Goal: Task Accomplishment & Management: Use online tool/utility

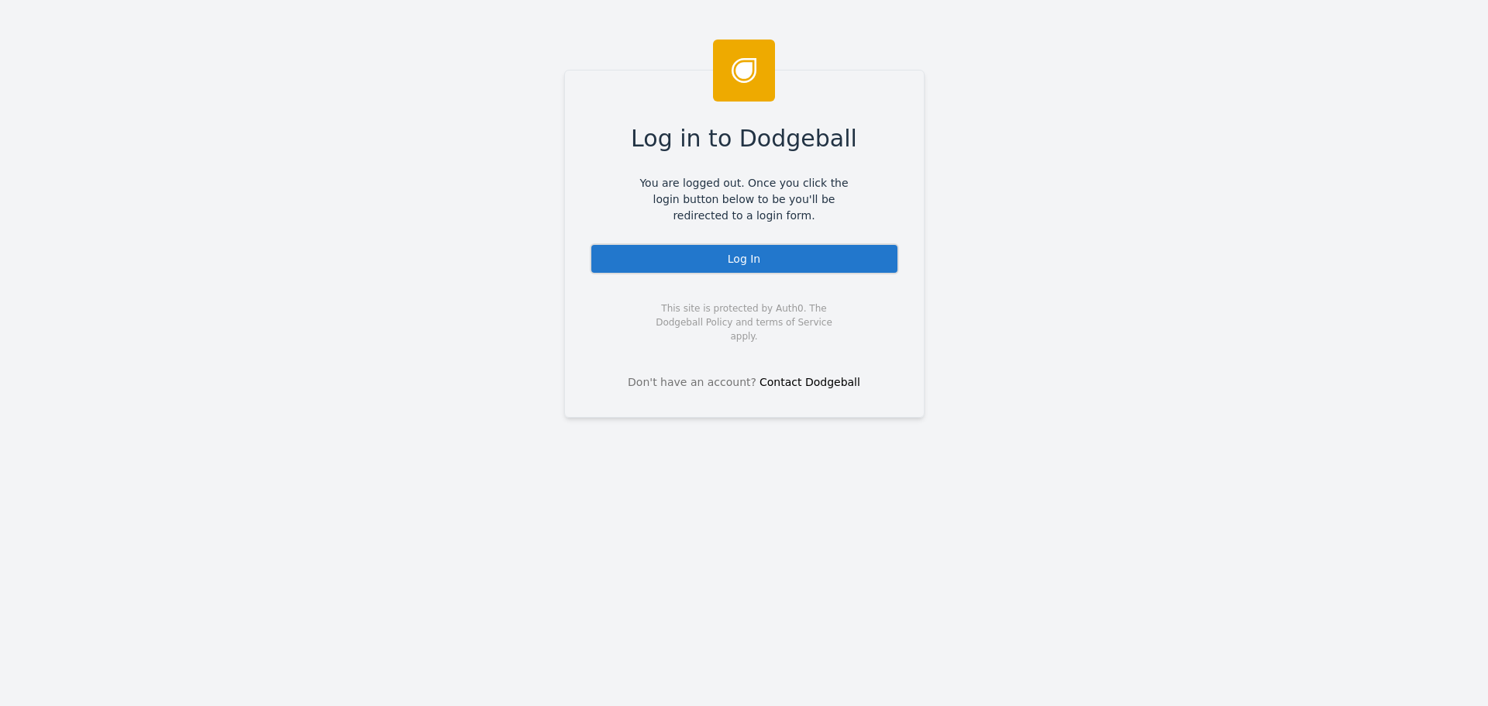
click at [727, 261] on div "Log In" at bounding box center [744, 258] width 309 height 31
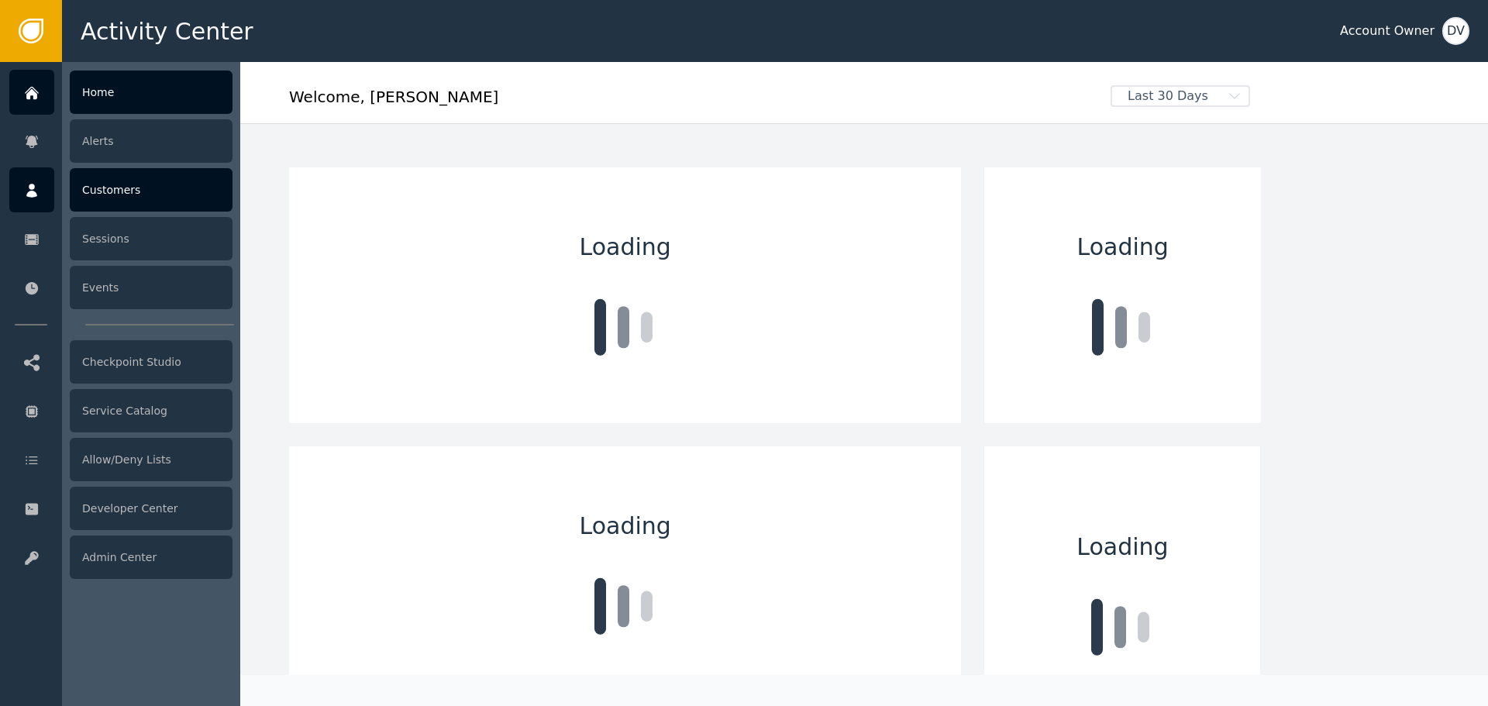
click at [153, 190] on div "Customers" at bounding box center [151, 189] width 163 height 43
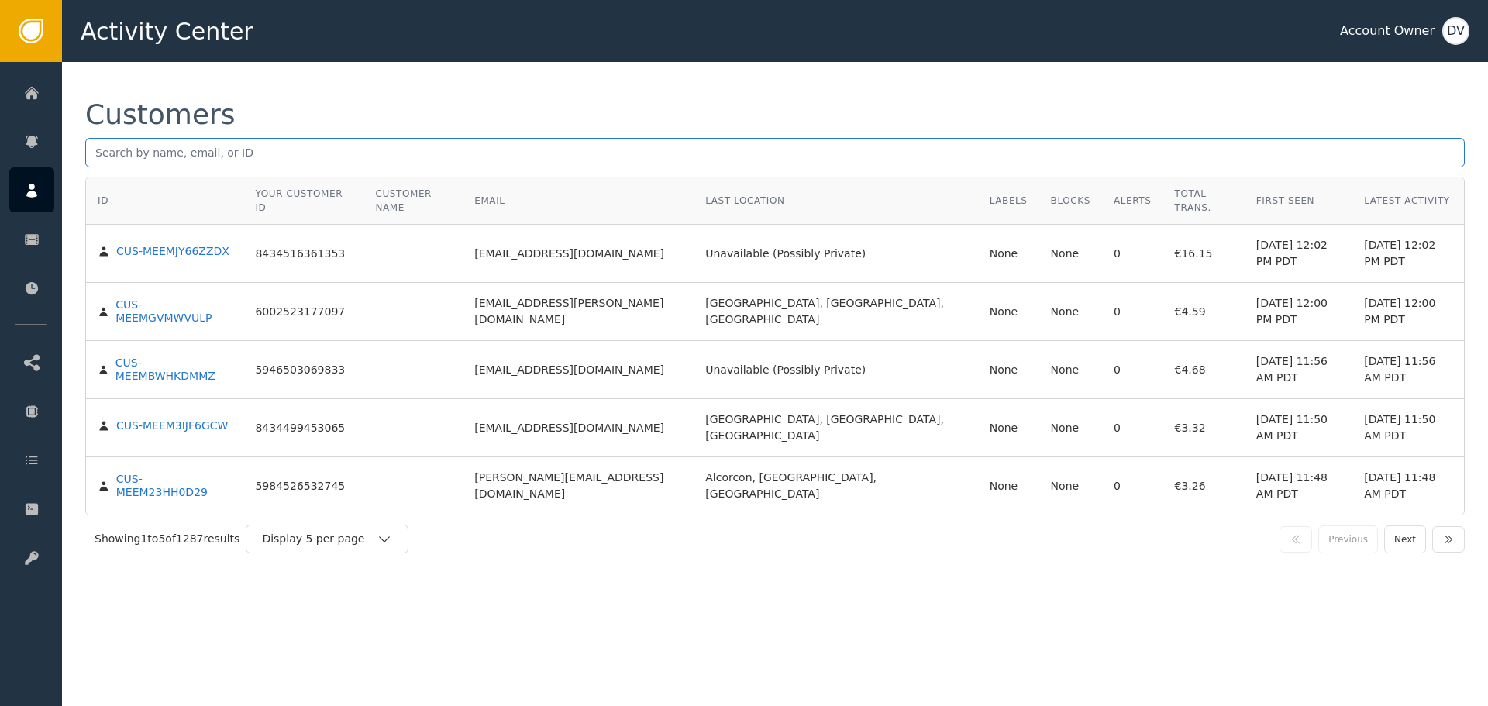
click at [757, 155] on input "text" at bounding box center [774, 152] width 1379 height 29
paste input "[EMAIL_ADDRESS][DOMAIN_NAME]"
type input "[EMAIL_ADDRESS][DOMAIN_NAME]"
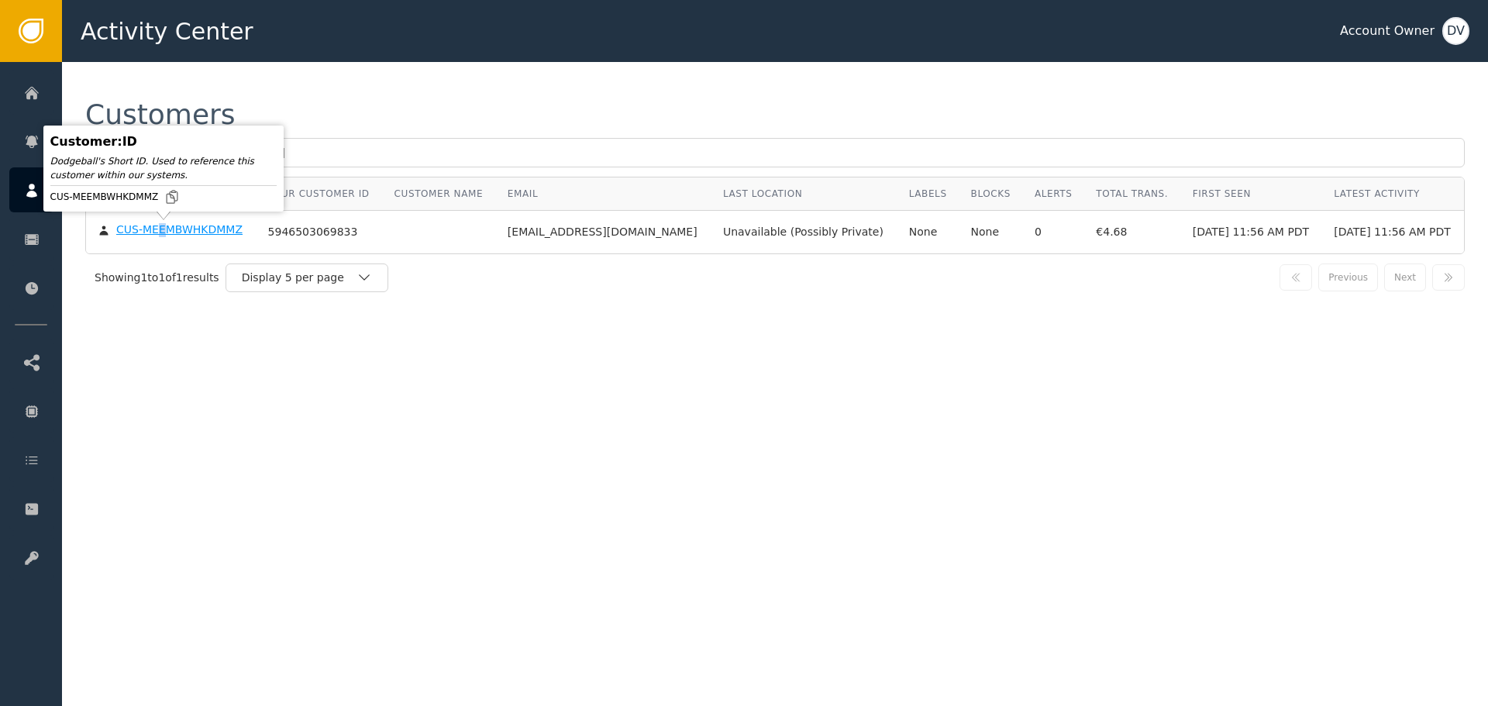
click at [157, 232] on div "CUS-MEEMBWHKDMMZ" at bounding box center [179, 230] width 126 height 14
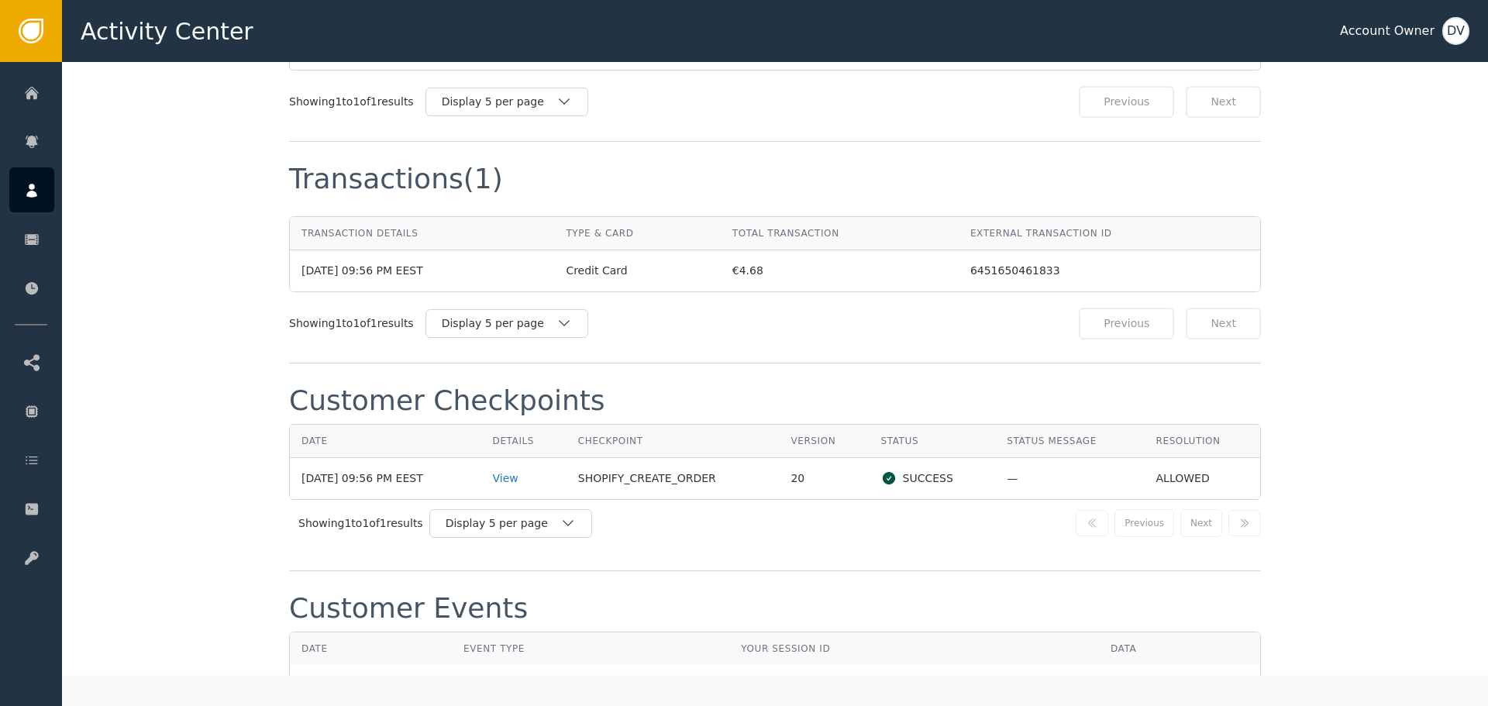
scroll to position [1472, 0]
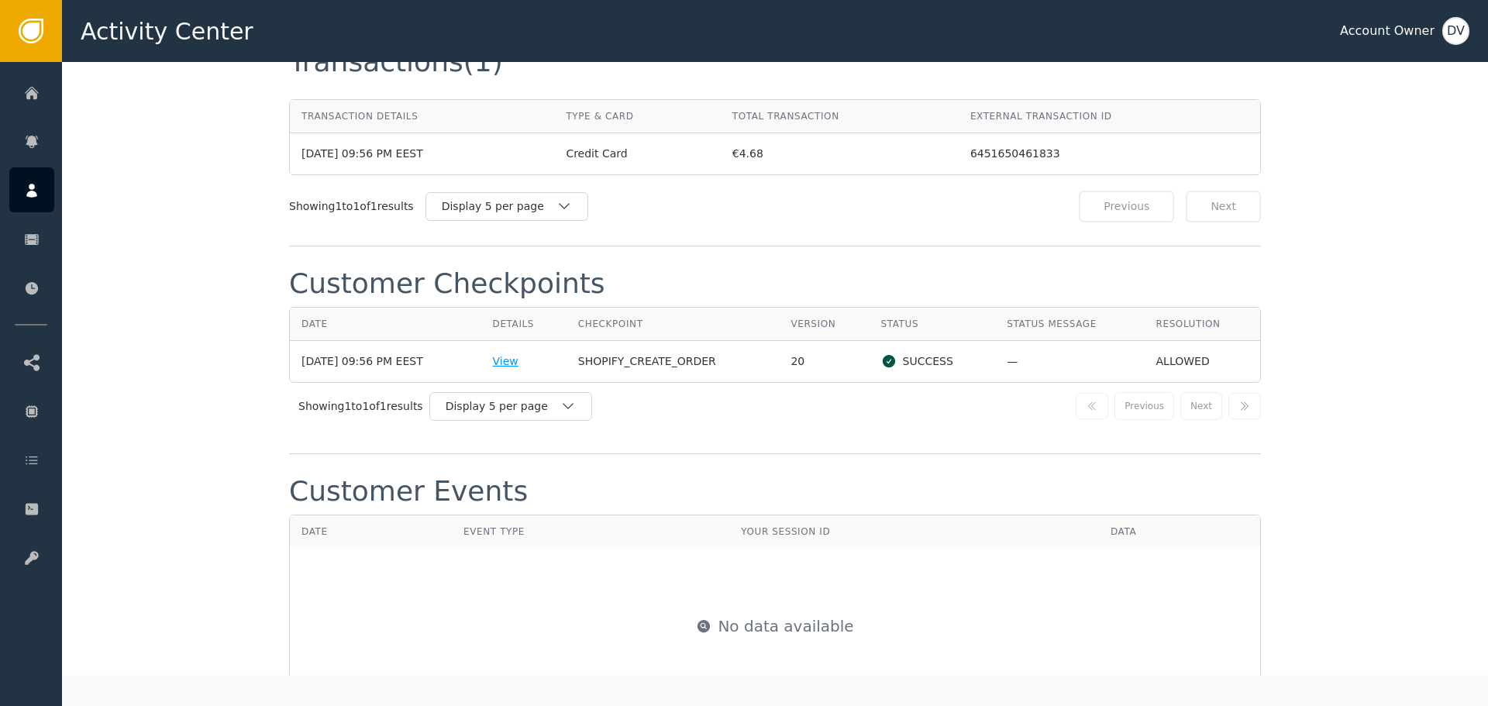
click at [511, 353] on div "View" at bounding box center [524, 361] width 62 height 16
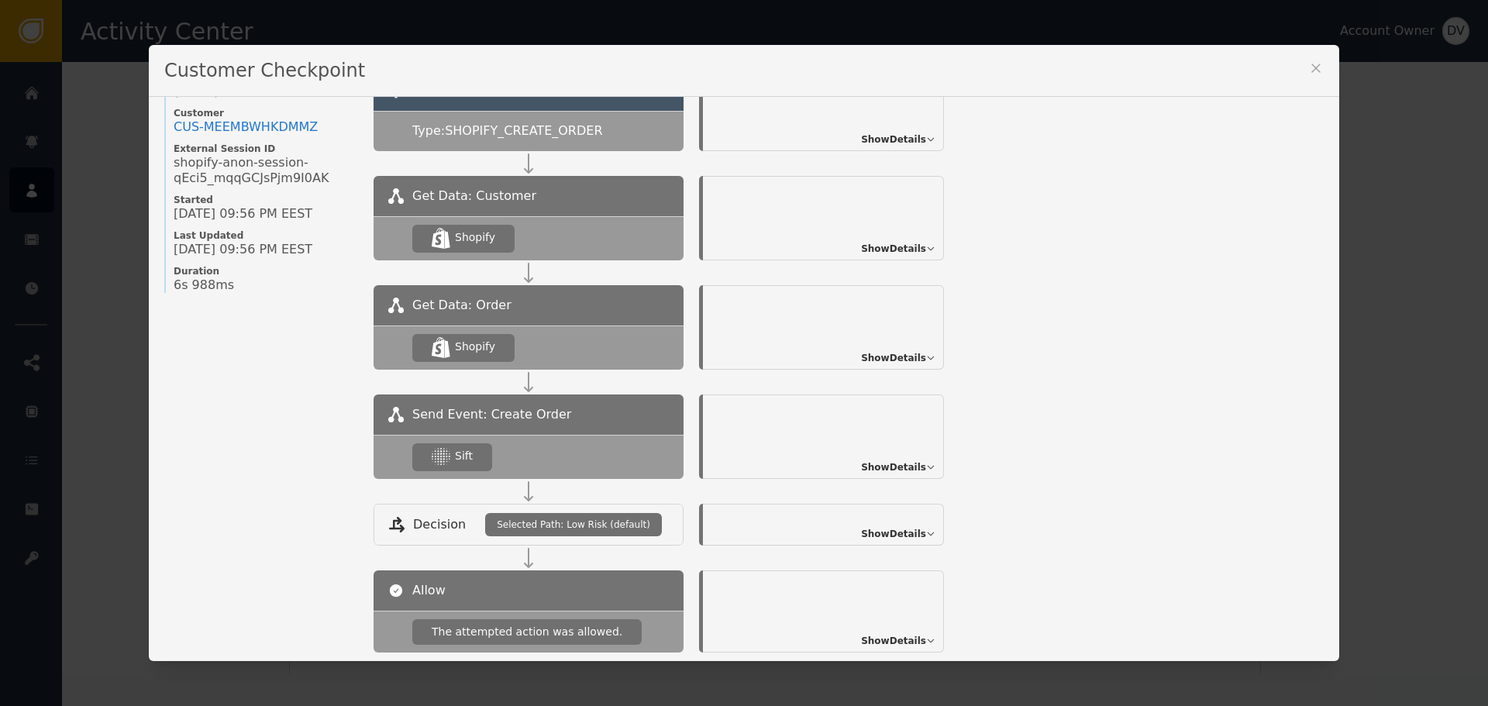
scroll to position [168, 0]
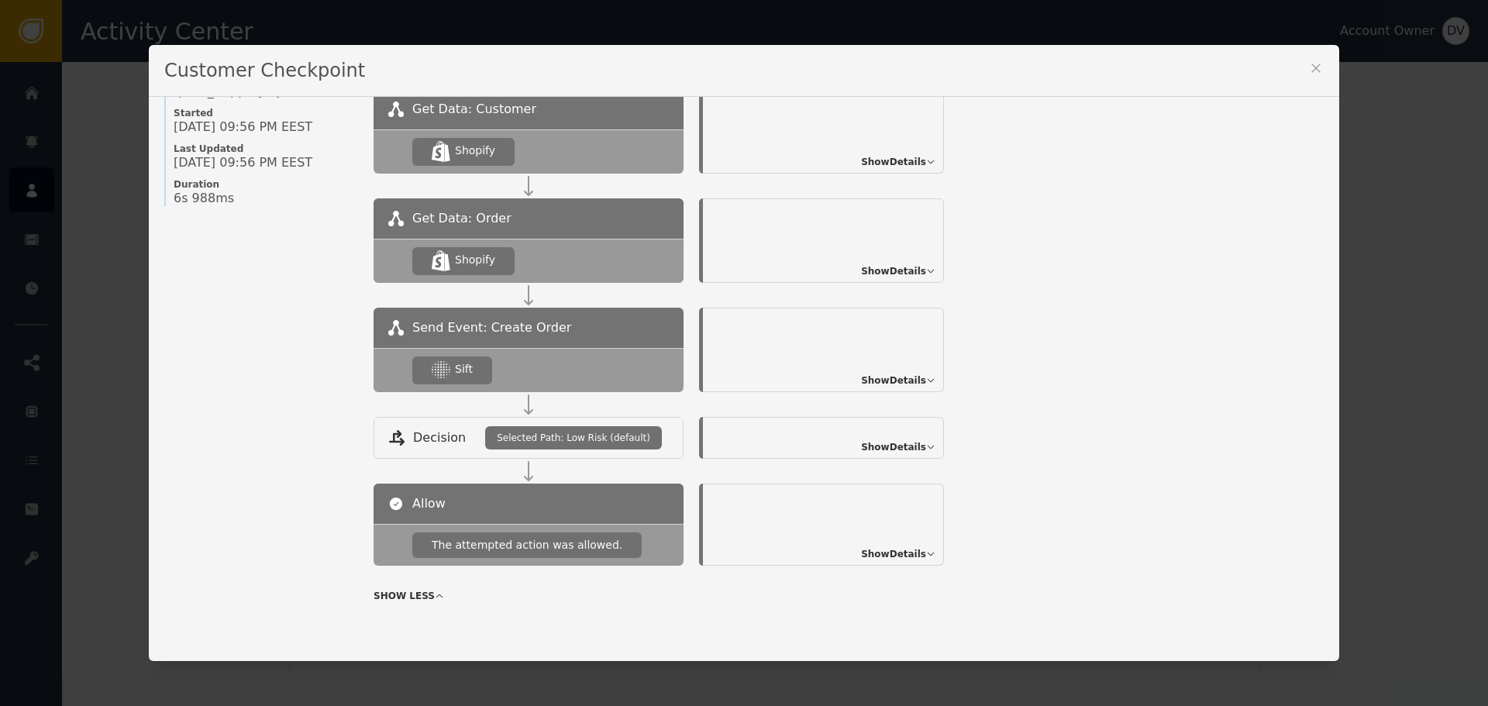
click at [903, 377] on span "Show Details" at bounding box center [893, 381] width 65 height 14
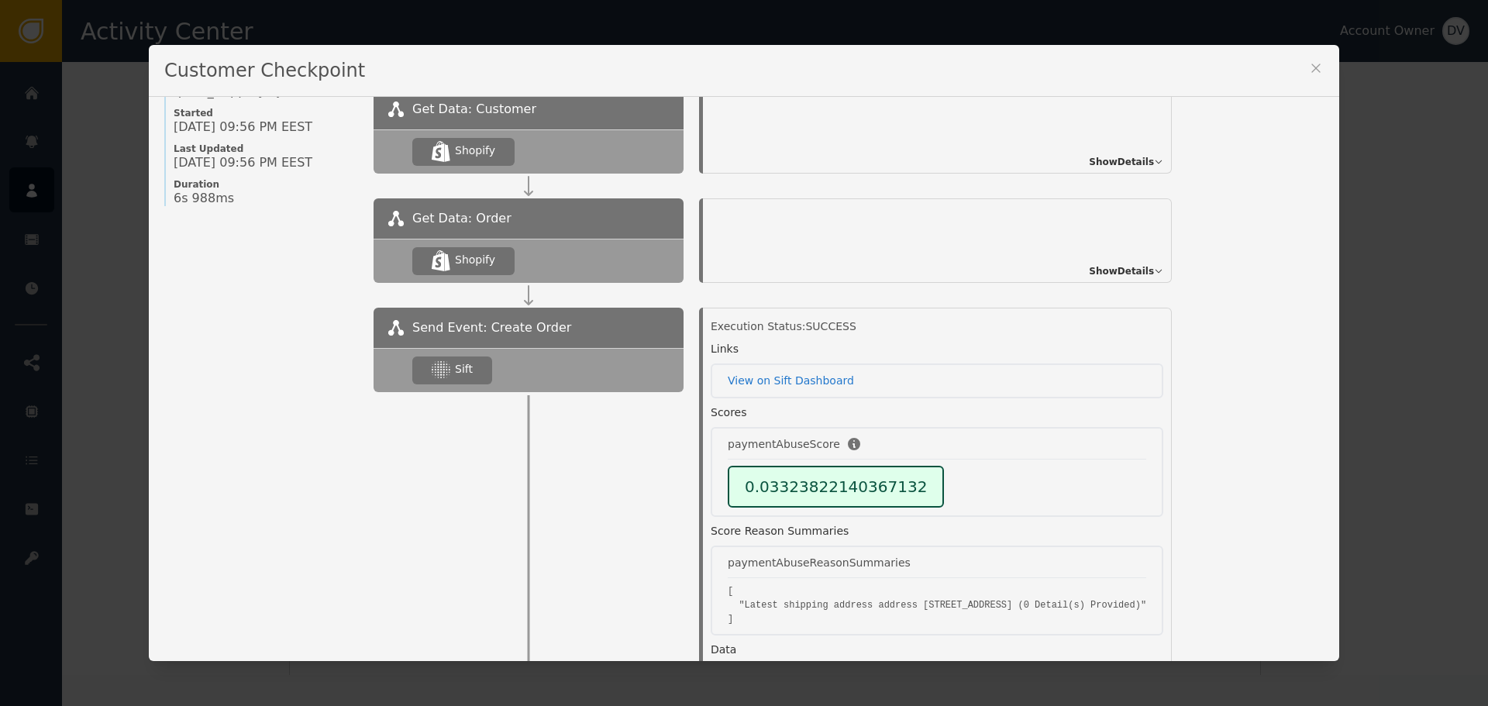
click at [1414, 314] on div "Customer Checkpoint Name of Checkpoint SHOPIFY_CREATE_ORDER Version (ver 20 ) C…" at bounding box center [744, 353] width 1488 height 706
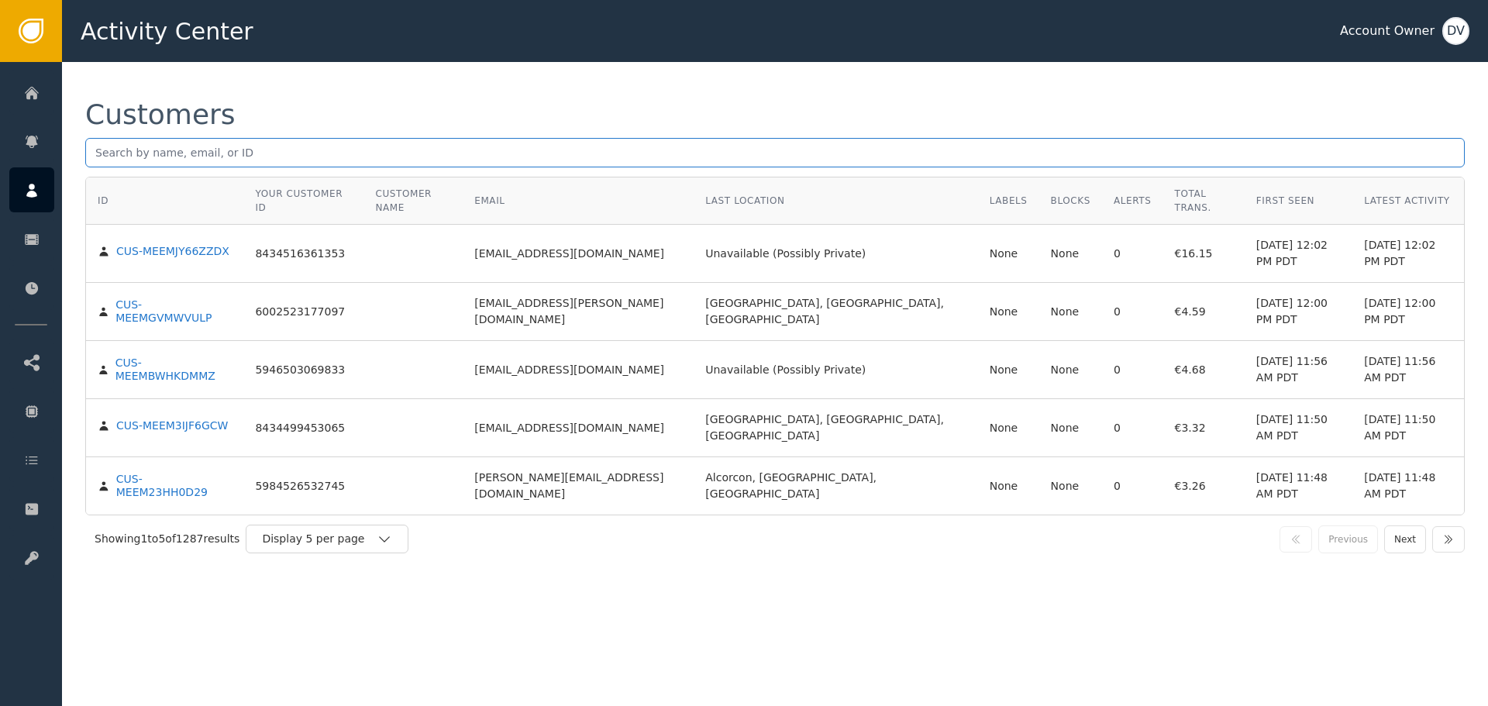
click at [374, 152] on input "text" at bounding box center [774, 152] width 1379 height 29
paste input "[EMAIL_ADDRESS][DOMAIN_NAME]"
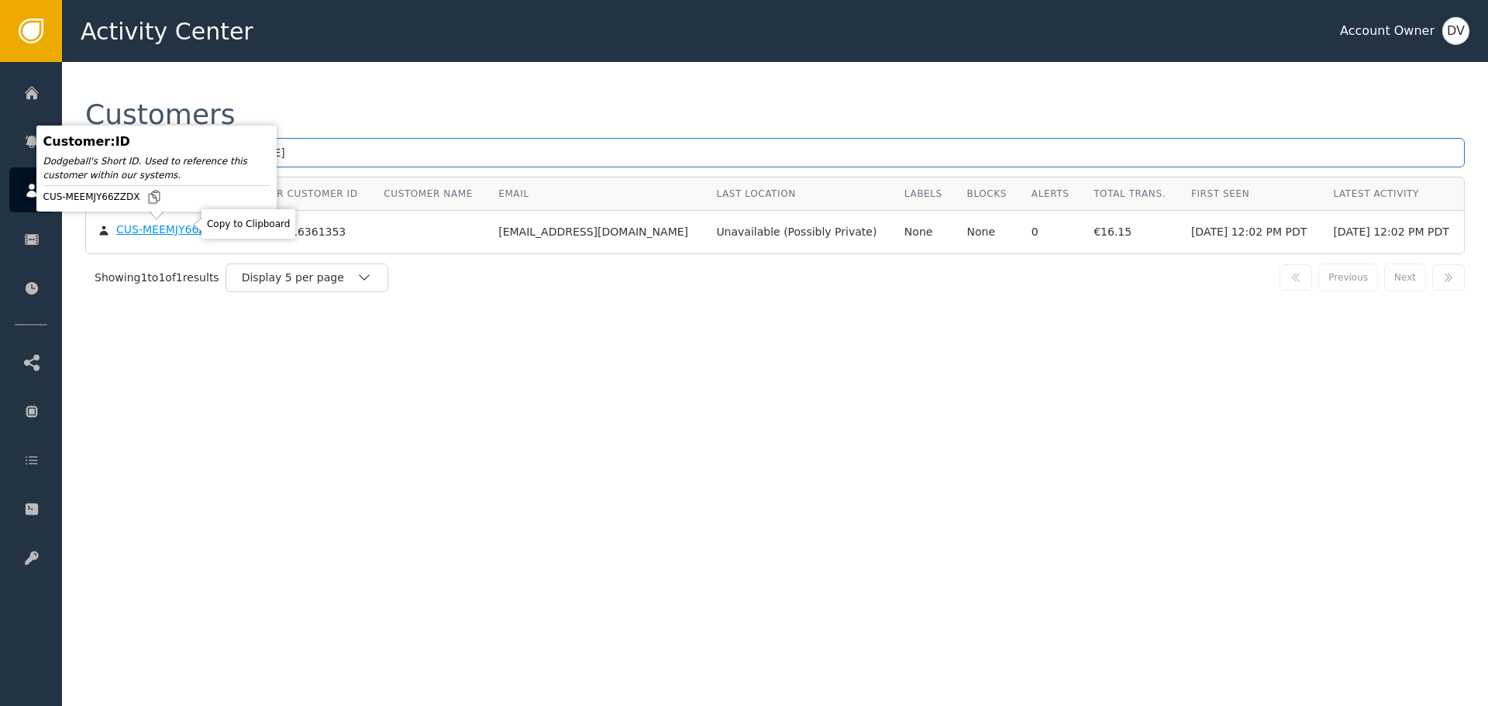
type input "[EMAIL_ADDRESS][DOMAIN_NAME]"
click at [167, 232] on div "CUS-MEEMJY66ZZDX" at bounding box center [172, 230] width 113 height 14
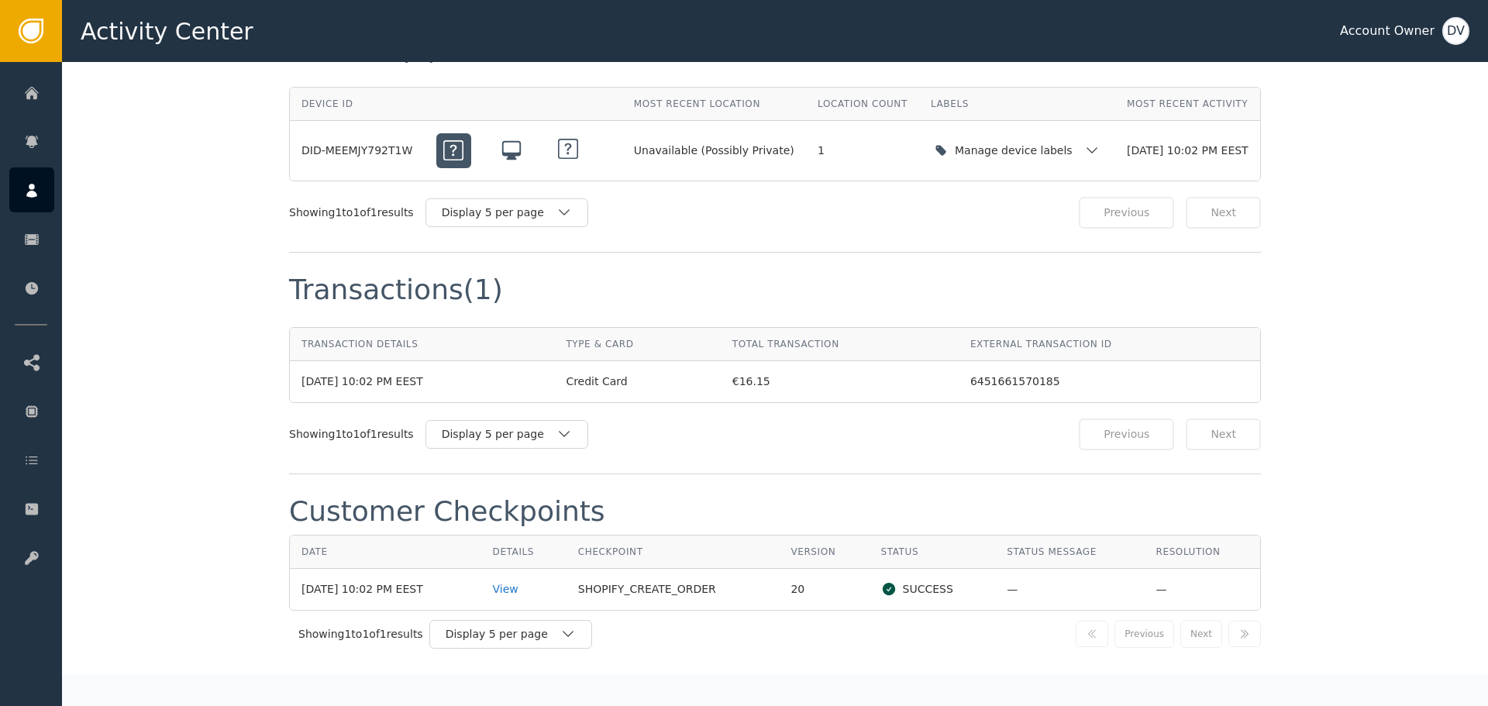
scroll to position [1472, 0]
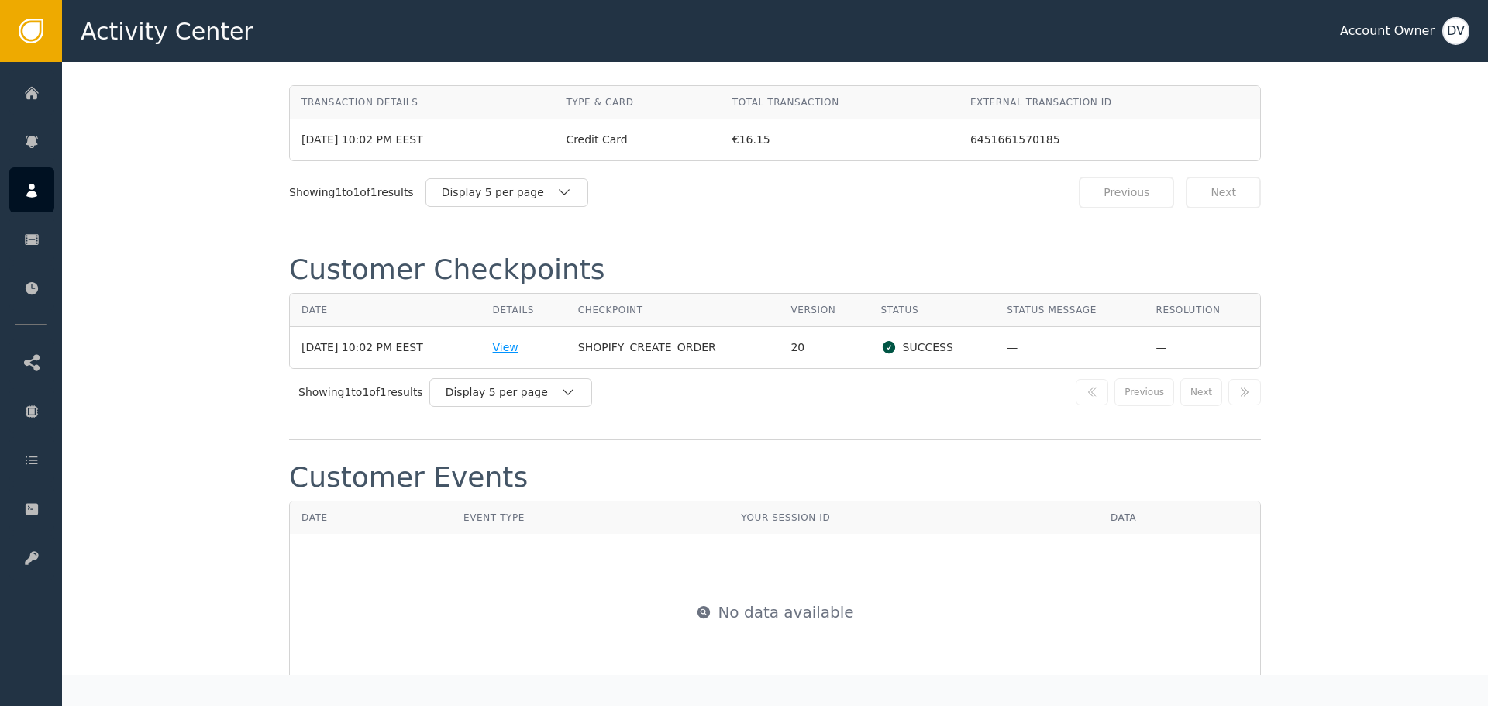
click at [515, 349] on div "View" at bounding box center [524, 347] width 62 height 16
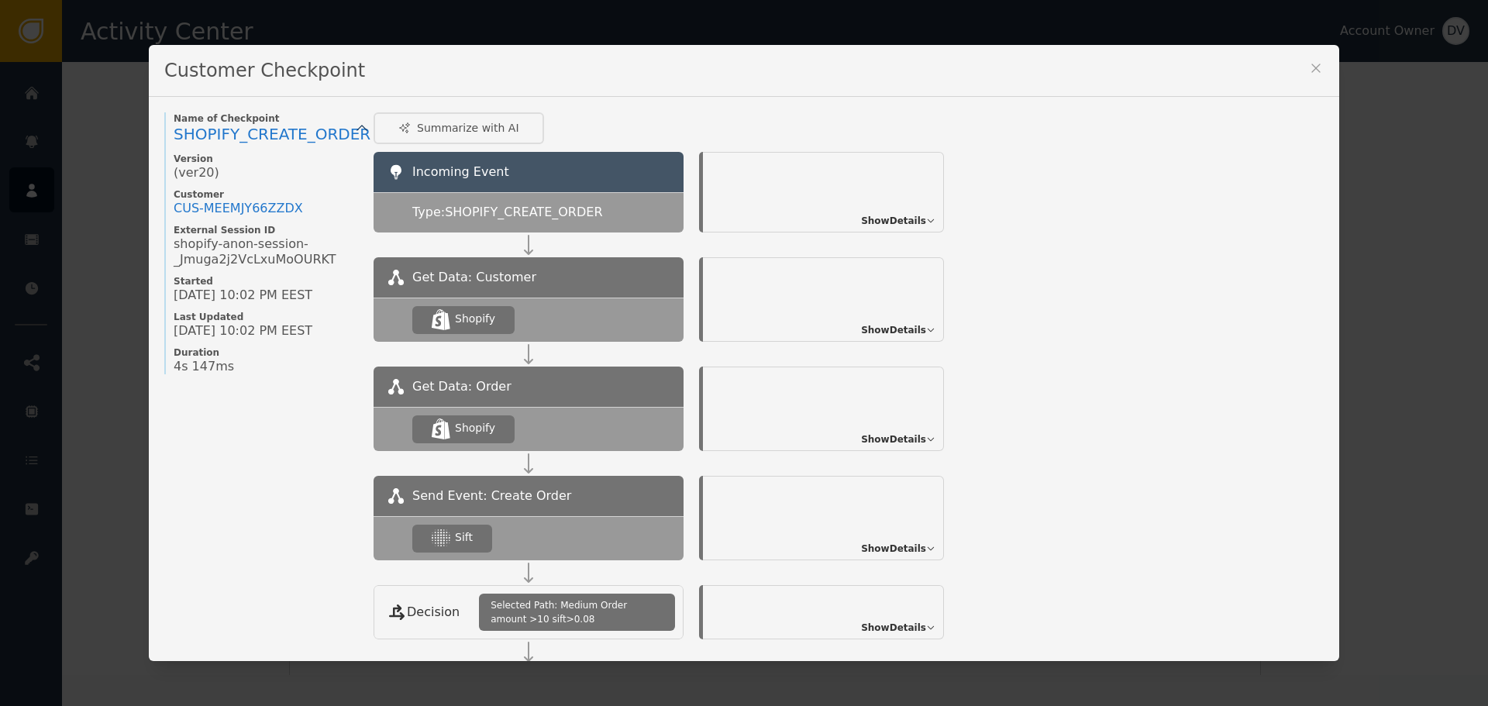
click at [926, 544] on icon at bounding box center [930, 548] width 9 height 9
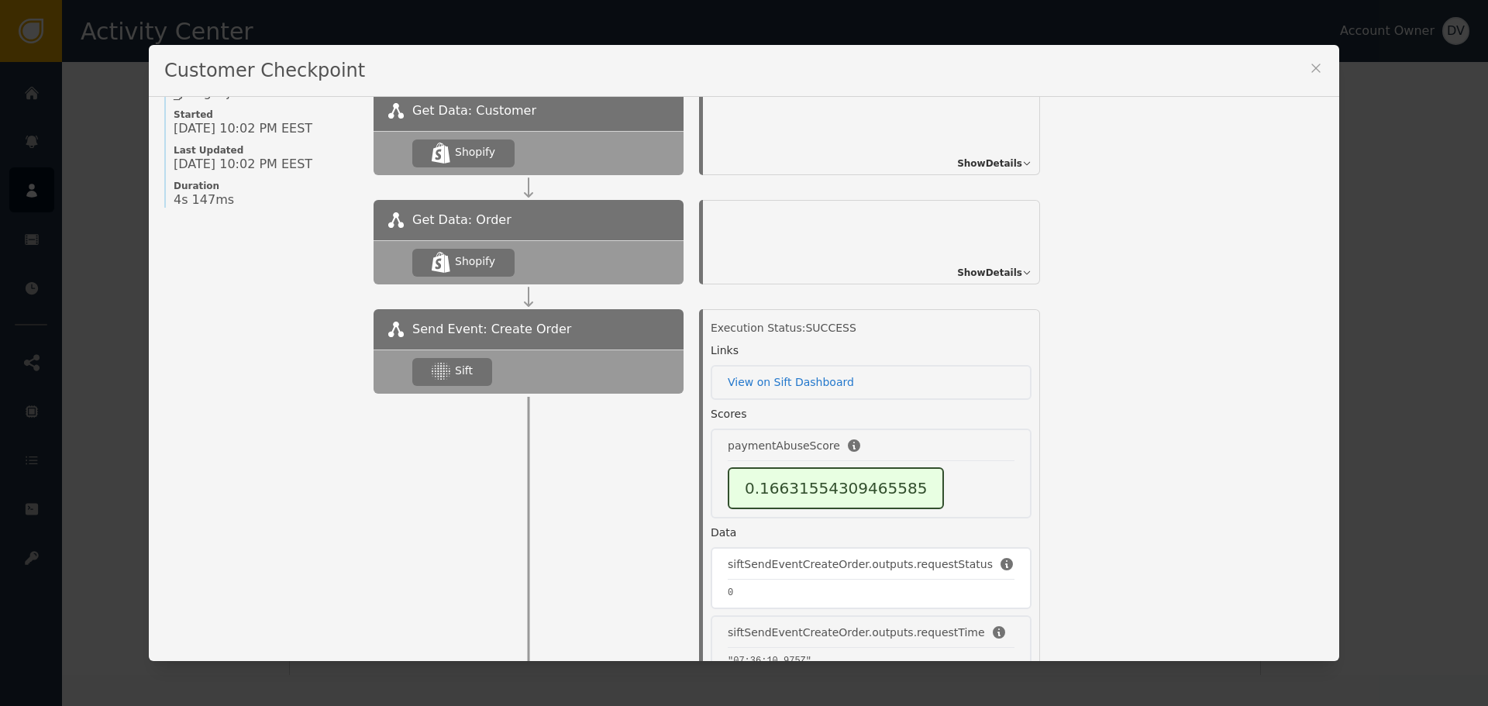
scroll to position [310, 0]
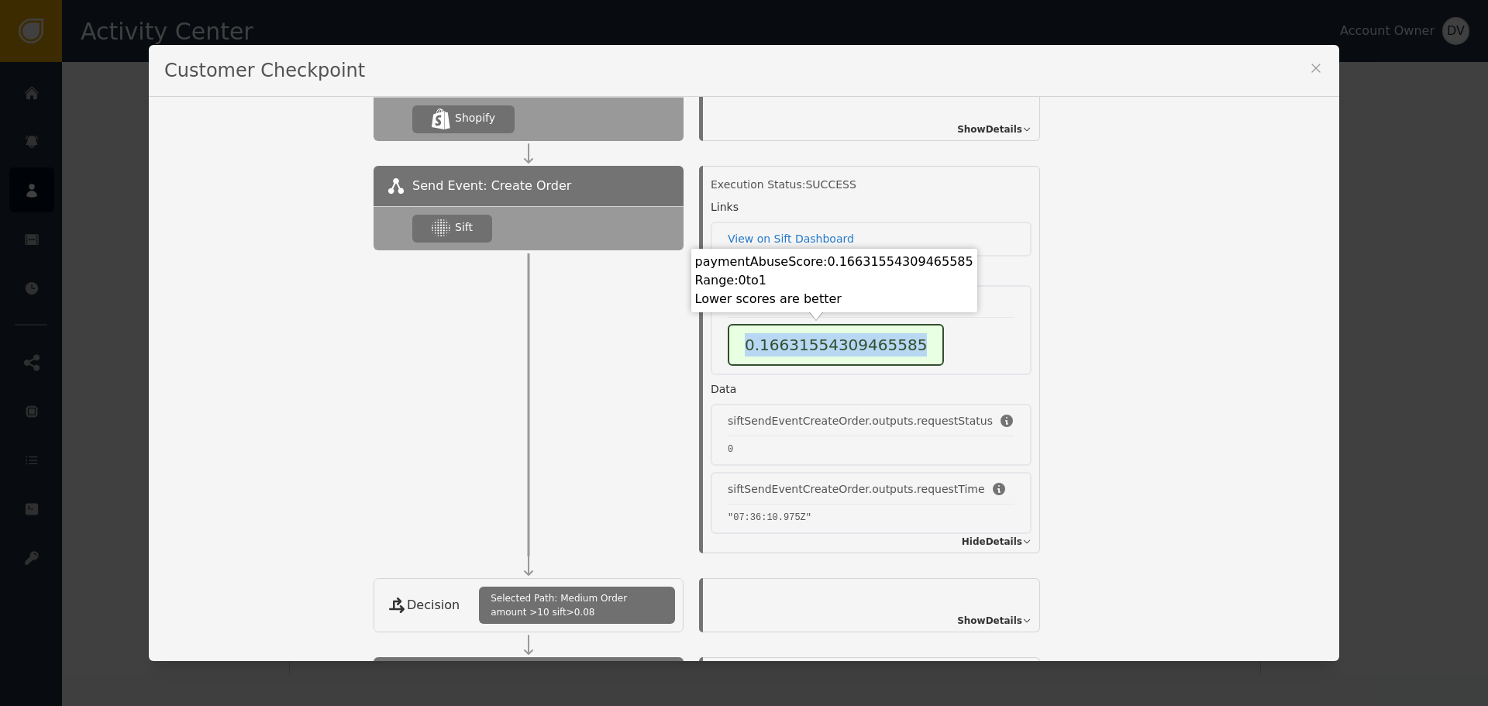
drag, startPoint x: 755, startPoint y: 343, endPoint x: 1176, endPoint y: 317, distance: 422.4
click at [986, 353] on div "paymentAbuseScore 0.16631554309465585" at bounding box center [871, 330] width 321 height 90
click at [1310, 267] on div "Name of Checkpoint SHOPIFY_CREATE_ORDER Version (ver 20 ) Customer CUS- MEEMJY6…" at bounding box center [744, 379] width 1190 height 565
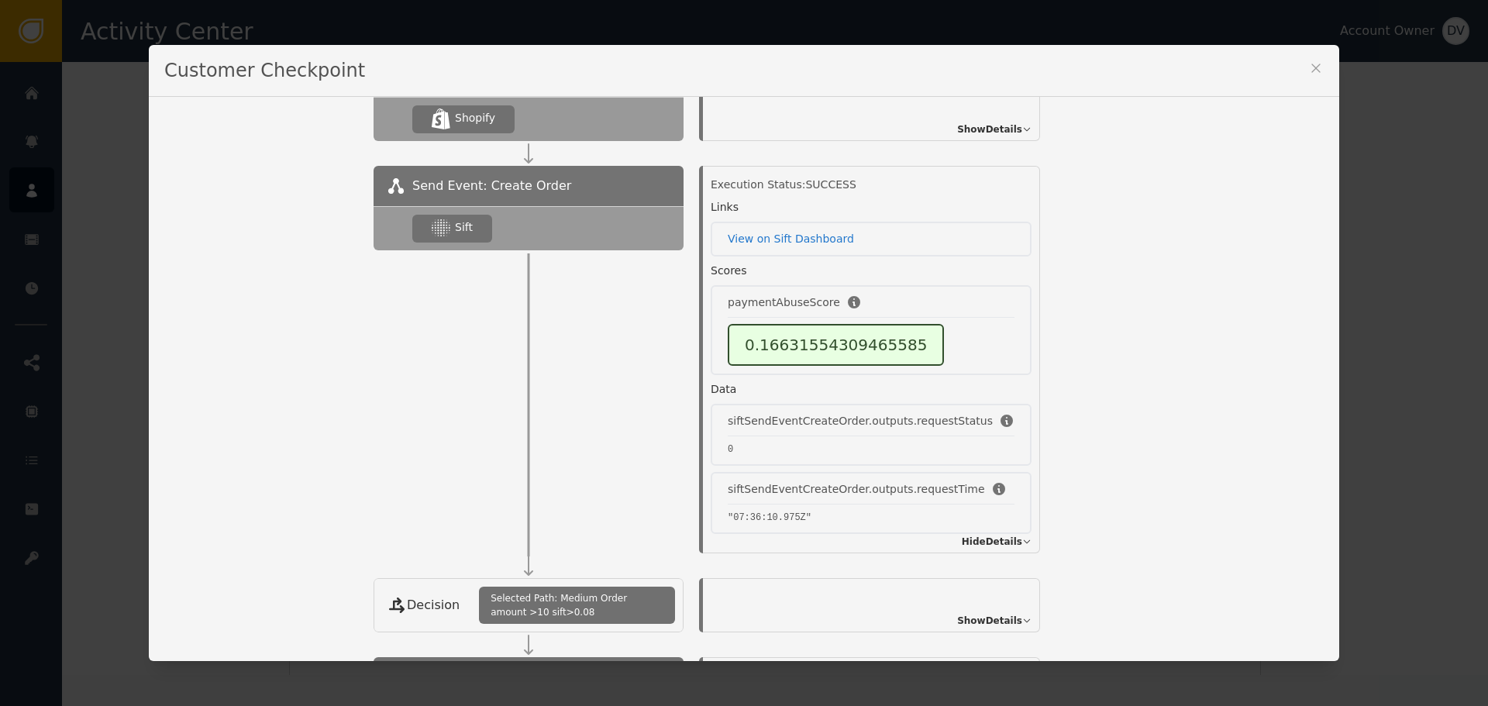
drag, startPoint x: 5, startPoint y: 116, endPoint x: 16, endPoint y: 114, distance: 11.9
click at [5, 116] on div "Customer Checkpoint Name of Checkpoint SHOPIFY_CREATE_ORDER Version (ver 20 ) C…" at bounding box center [744, 353] width 1488 height 706
click at [81, 133] on div "Customer Checkpoint Name of Checkpoint SHOPIFY_CREATE_ORDER Version (ver 20 ) C…" at bounding box center [744, 353] width 1488 height 706
drag, startPoint x: 1311, startPoint y: 74, endPoint x: 1303, endPoint y: 74, distance: 8.5
click at [1310, 74] on icon at bounding box center [1315, 67] width 15 height 15
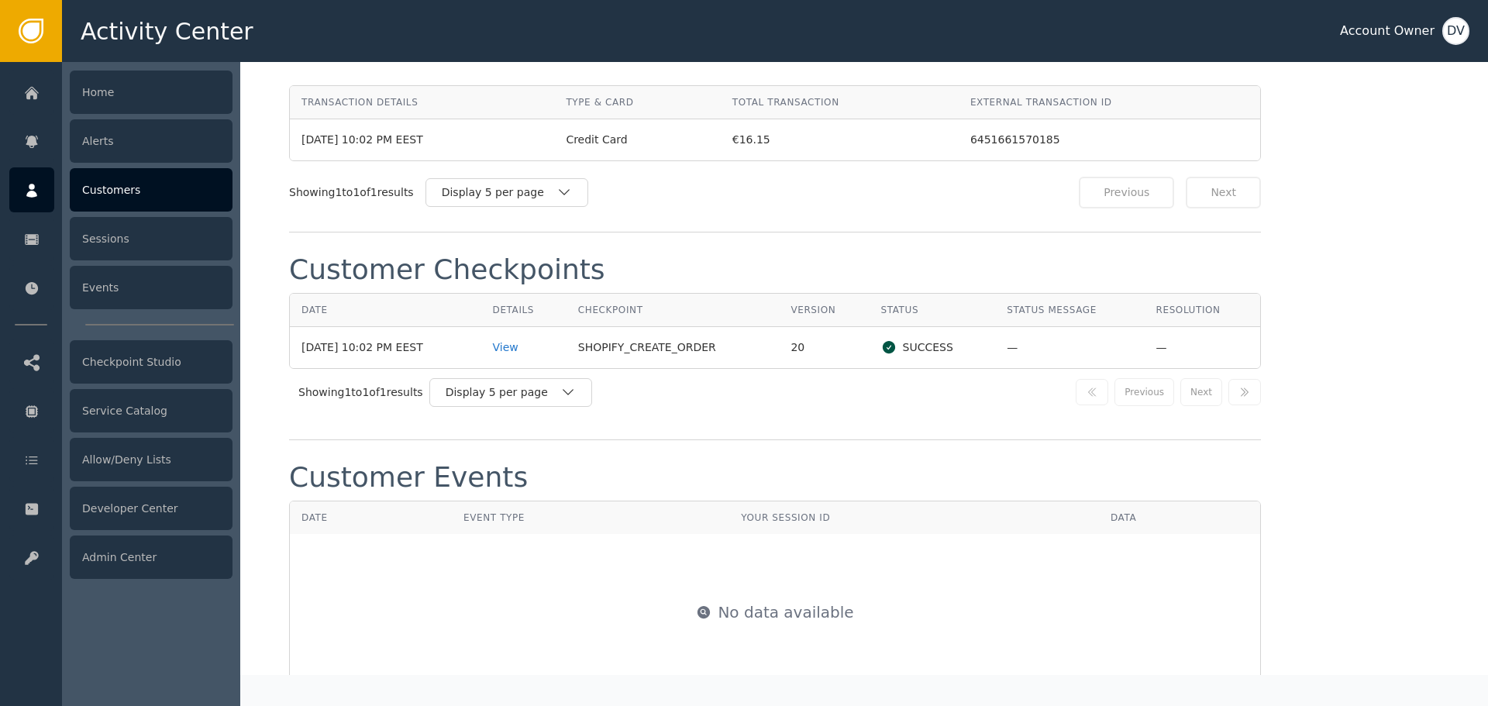
click at [22, 188] on div at bounding box center [31, 189] width 45 height 45
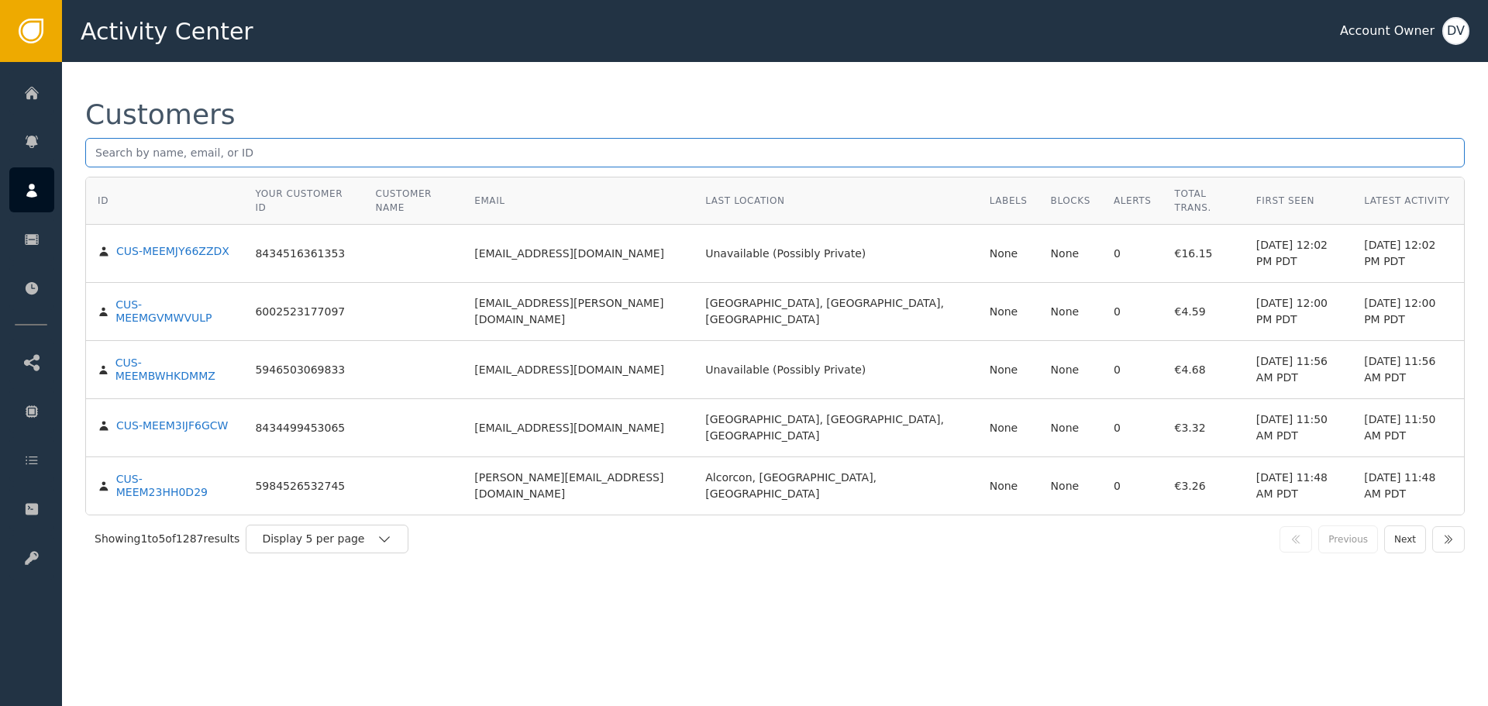
drag, startPoint x: 436, startPoint y: 158, endPoint x: 418, endPoint y: 157, distance: 17.1
click at [436, 158] on input "text" at bounding box center [774, 152] width 1379 height 29
paste input "[EMAIL_ADDRESS][DOMAIN_NAME]"
type input "[EMAIL_ADDRESS][DOMAIN_NAME]"
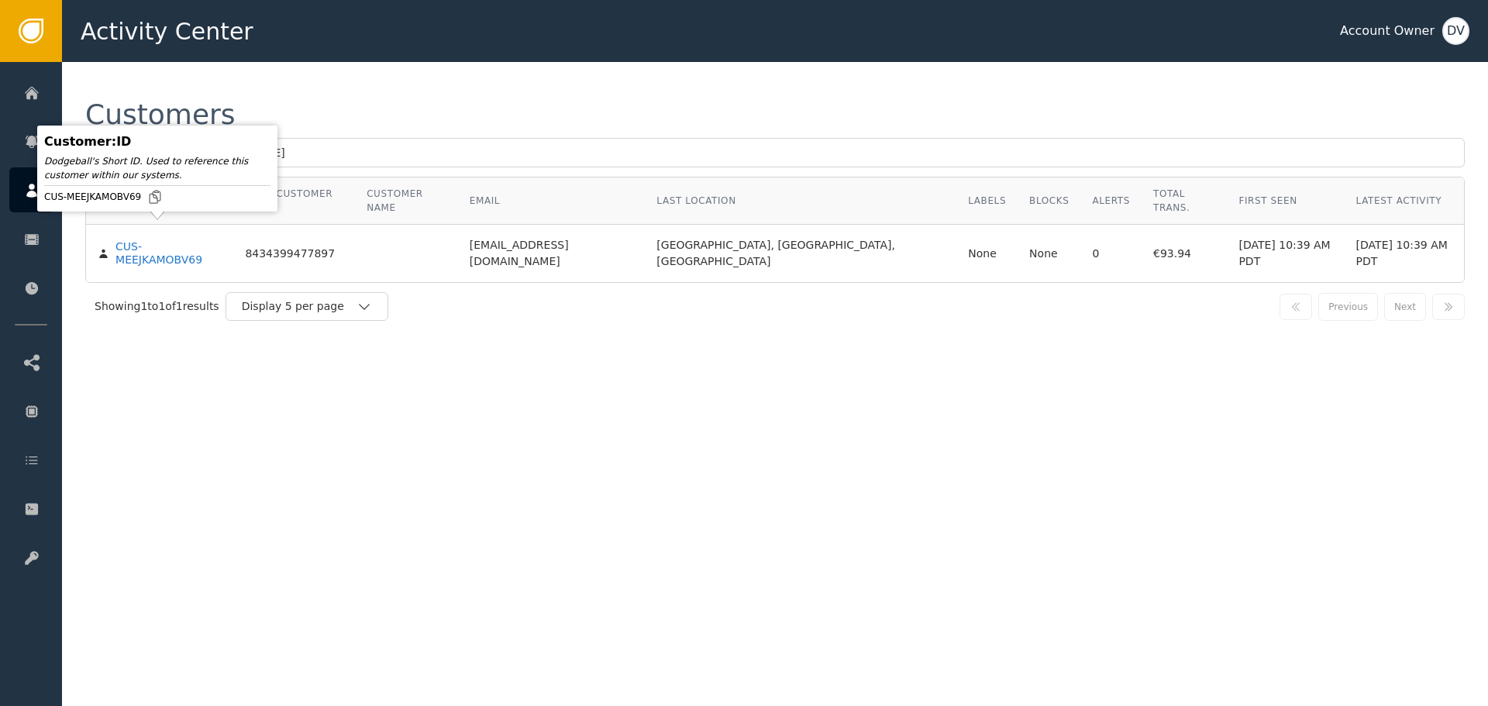
click at [181, 208] on div "Customer : ID Dodgeball's Short ID. Used to reference this customer within our …" at bounding box center [157, 168] width 232 height 78
click at [147, 240] on div "CUS-MEEJKAMOBV69" at bounding box center [168, 253] width 106 height 27
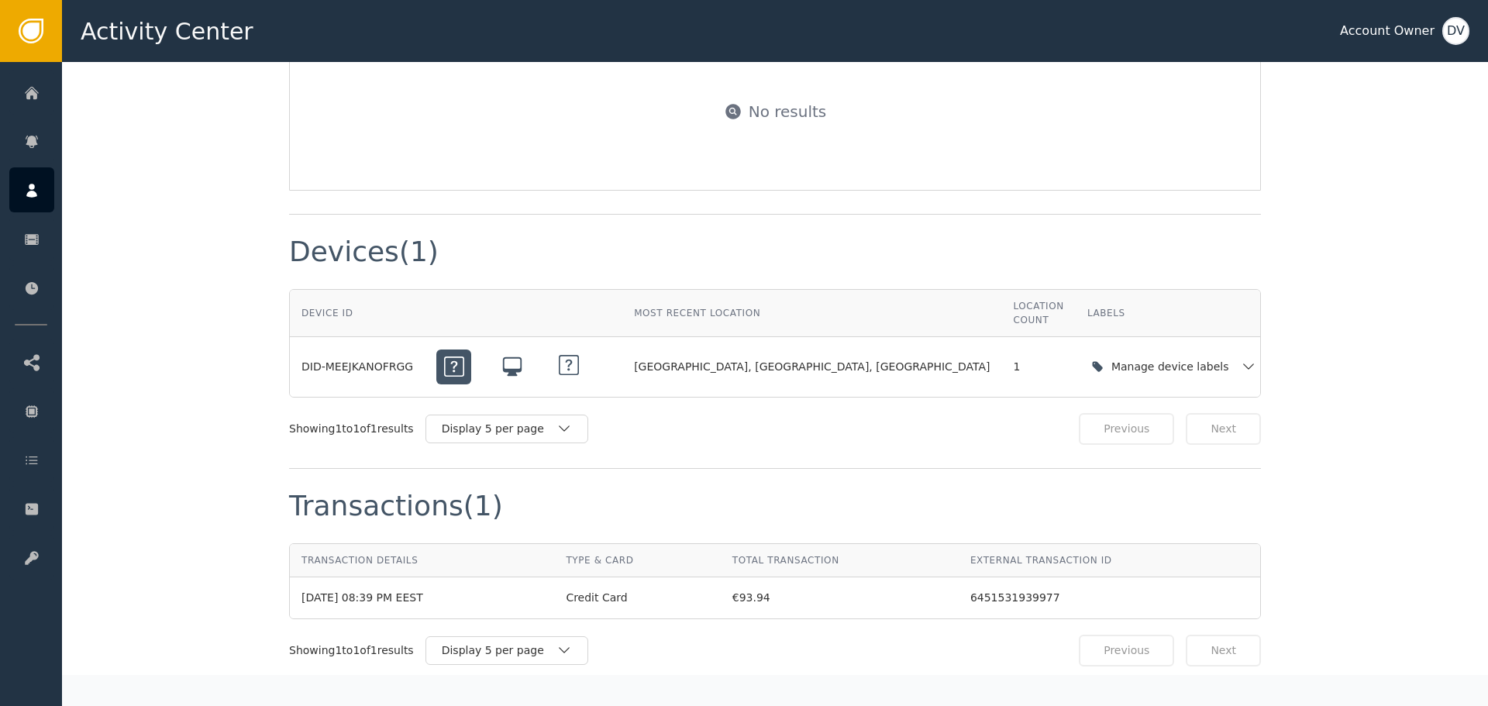
scroll to position [1317, 0]
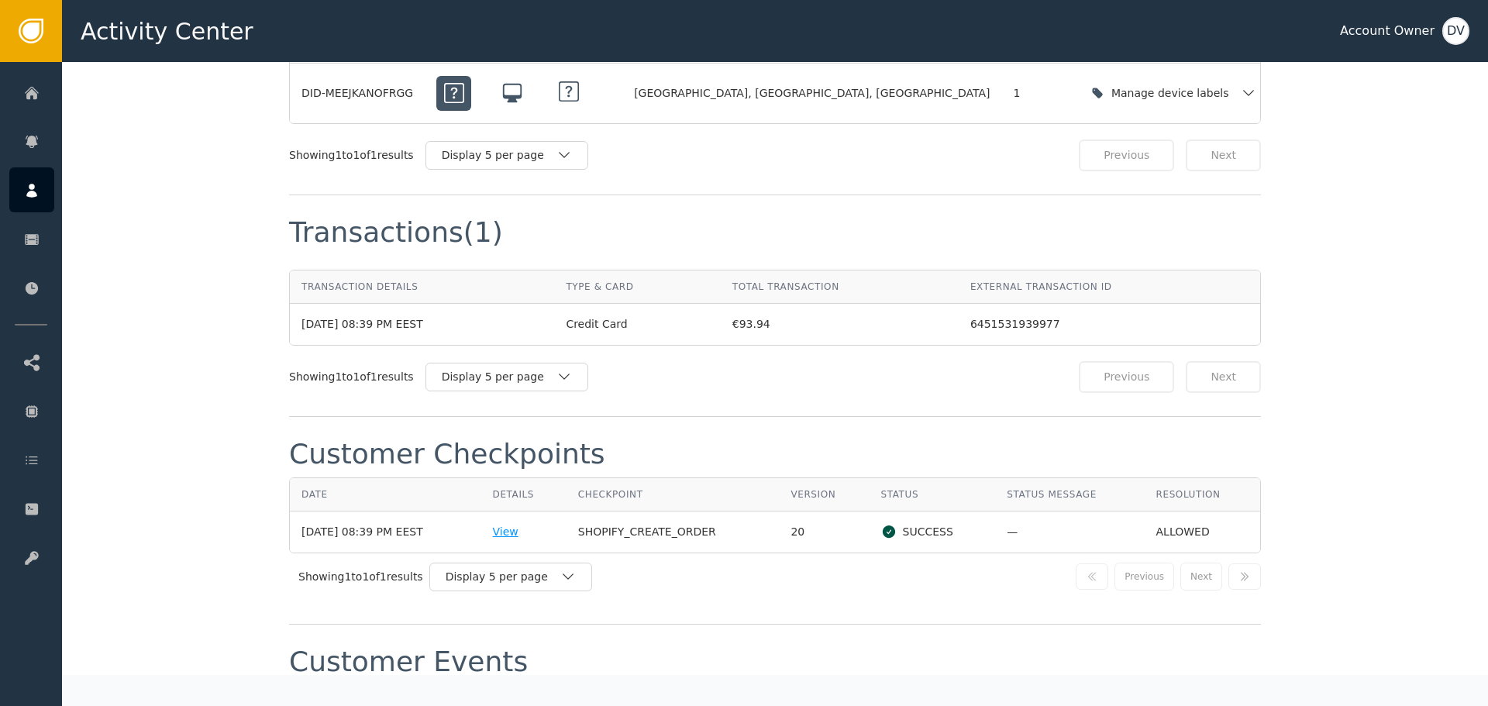
click at [523, 524] on div "View" at bounding box center [524, 532] width 62 height 16
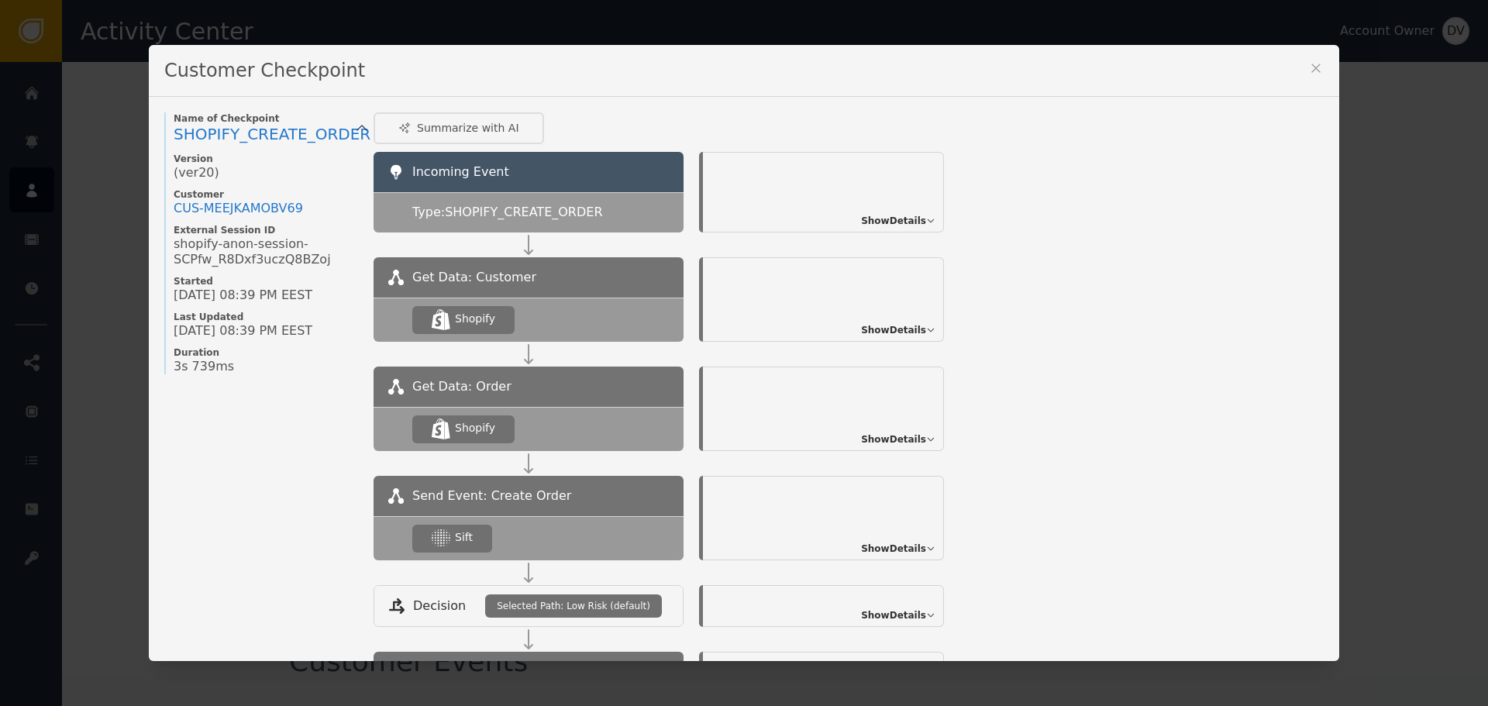
click at [918, 546] on span "Show Details" at bounding box center [893, 549] width 65 height 14
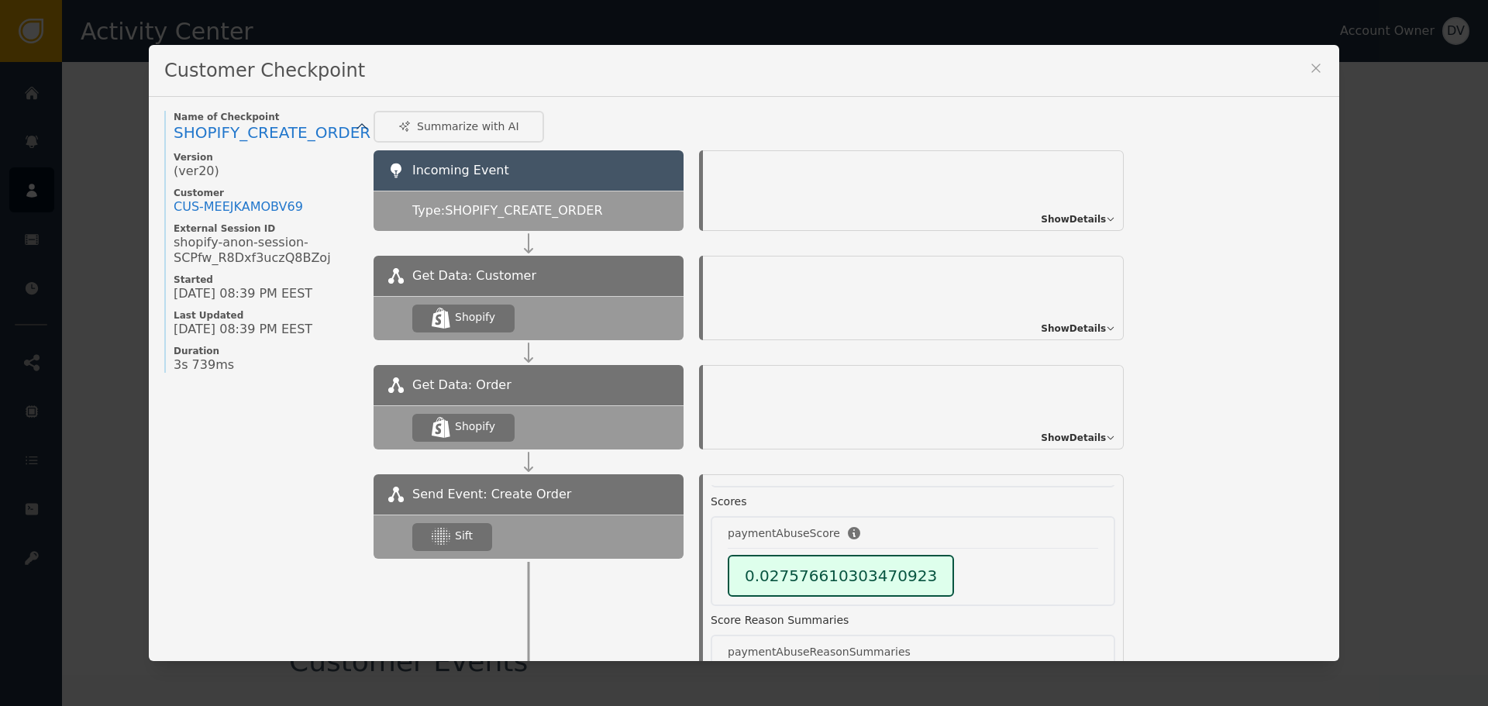
scroll to position [0, 0]
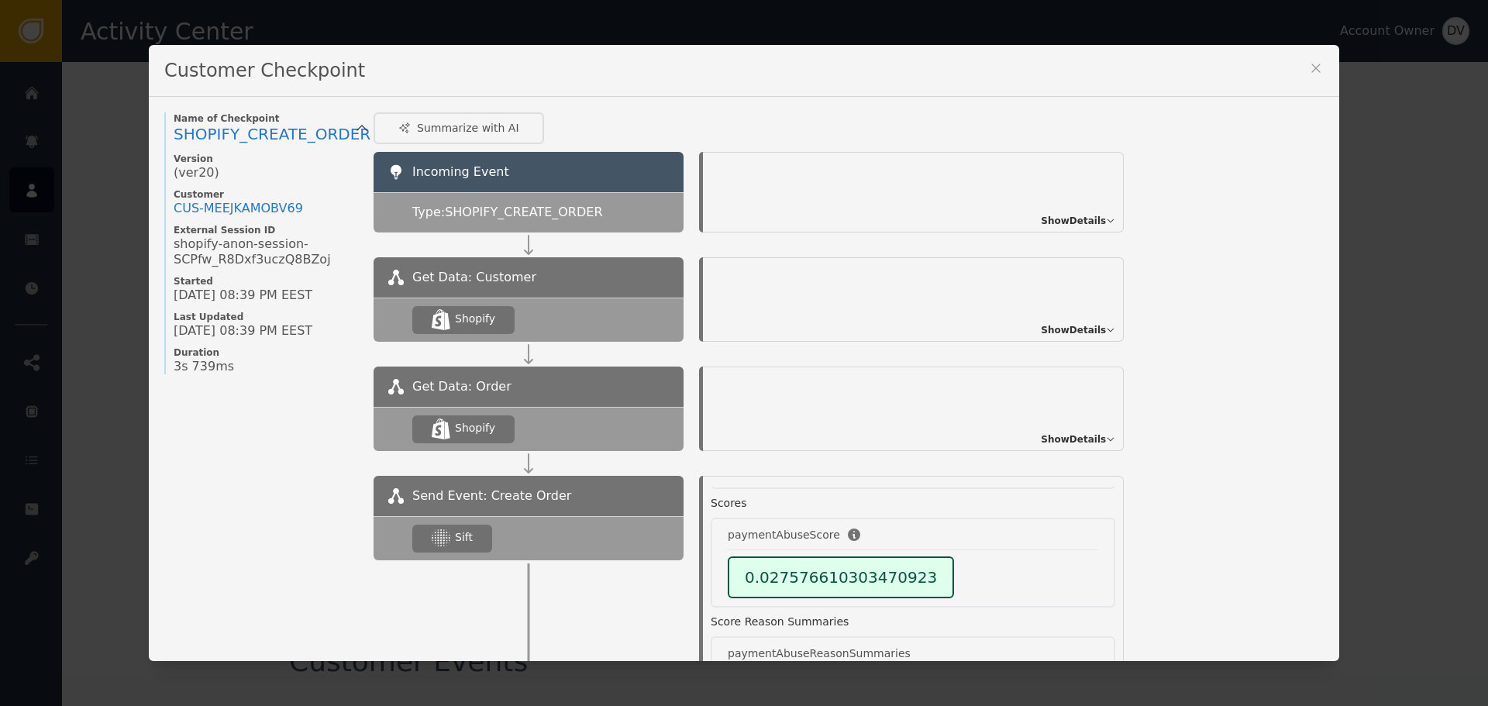
click at [1311, 68] on icon at bounding box center [1315, 68] width 9 height 9
